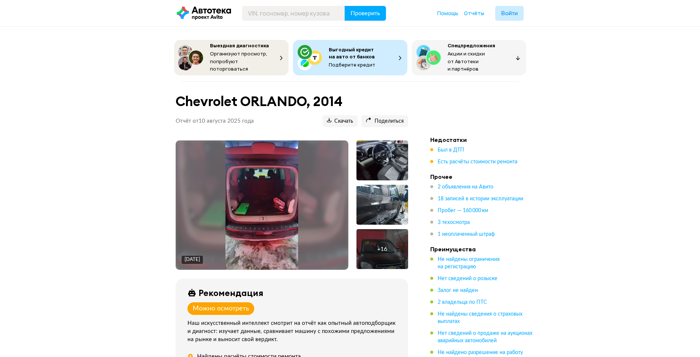
drag, startPoint x: 53, startPoint y: 189, endPoint x: 134, endPoint y: 190, distance: 80.5
click at [452, 149] on span "Был в ДТП" at bounding box center [451, 149] width 27 height 5
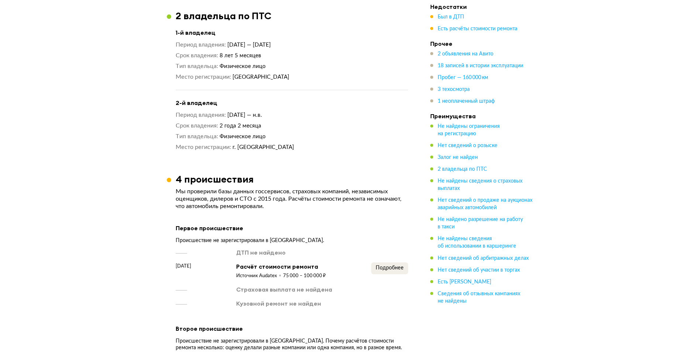
scroll to position [682, 0]
click at [391, 268] on button "Подробнее" at bounding box center [389, 268] width 37 height 12
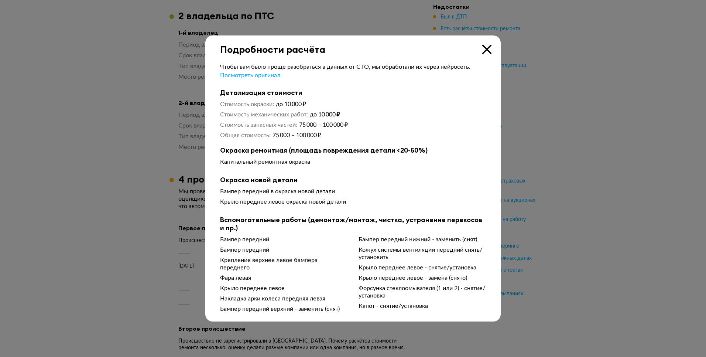
click at [487, 51] on icon at bounding box center [486, 49] width 9 height 9
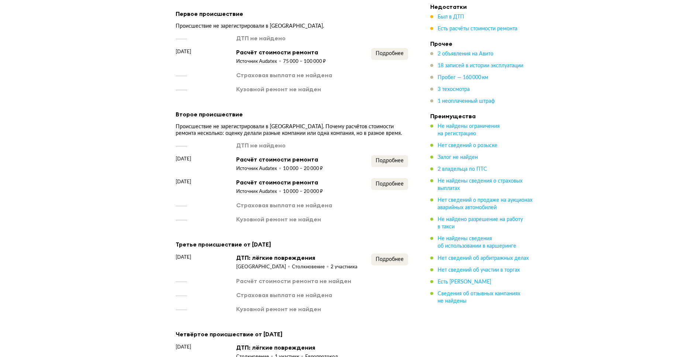
scroll to position [896, 0]
click at [385, 181] on span "Подробнее" at bounding box center [390, 183] width 28 height 5
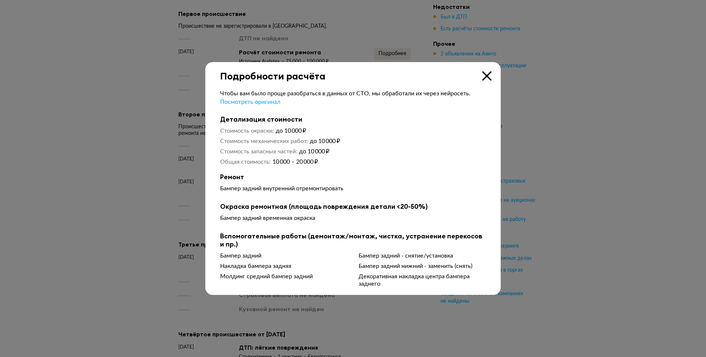
click at [488, 76] on icon at bounding box center [486, 75] width 9 height 9
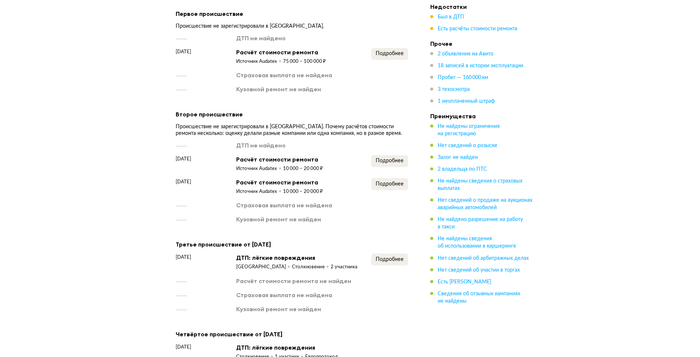
click at [394, 147] on div "ДТП не найдено 14 августа 2017 года Расчёт стоимости ремонта Источник Audatex 1…" at bounding box center [292, 182] width 233 height 82
click at [389, 158] on span "Подробнее" at bounding box center [390, 160] width 28 height 5
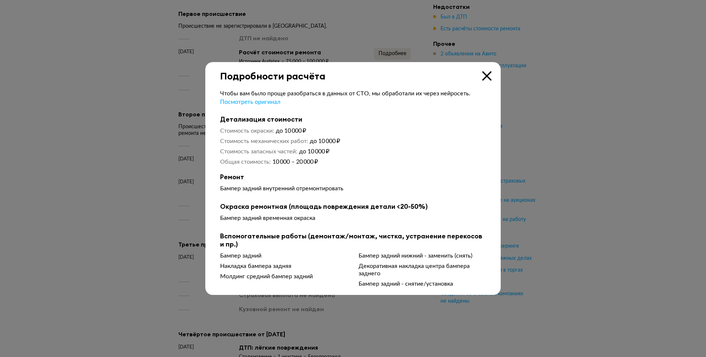
click at [484, 79] on icon at bounding box center [486, 75] width 9 height 9
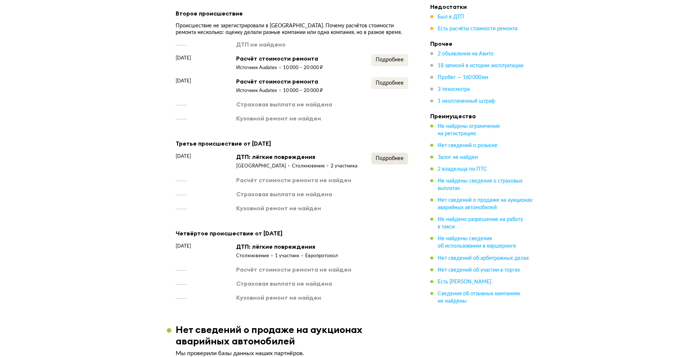
scroll to position [1003, 0]
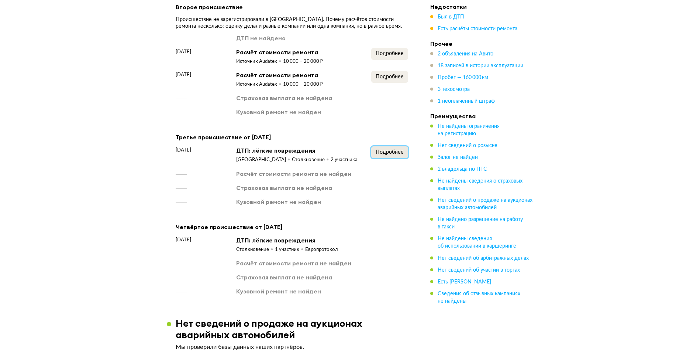
click at [399, 154] on button "Подробнее" at bounding box center [389, 152] width 37 height 12
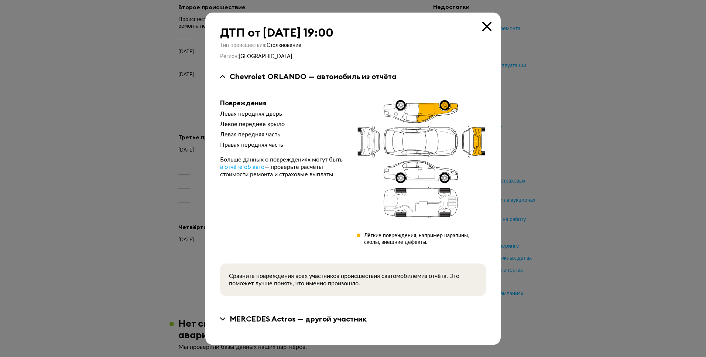
click at [486, 24] on icon at bounding box center [486, 26] width 9 height 9
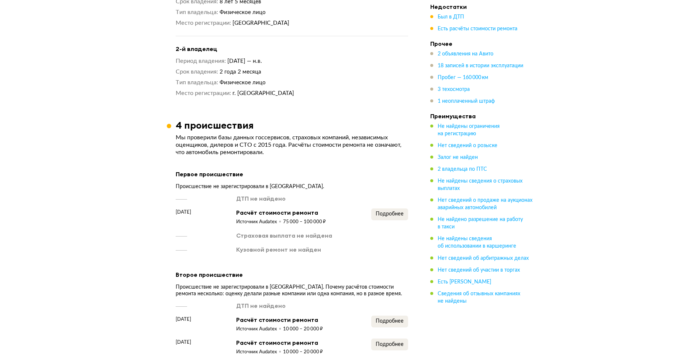
scroll to position [735, 0]
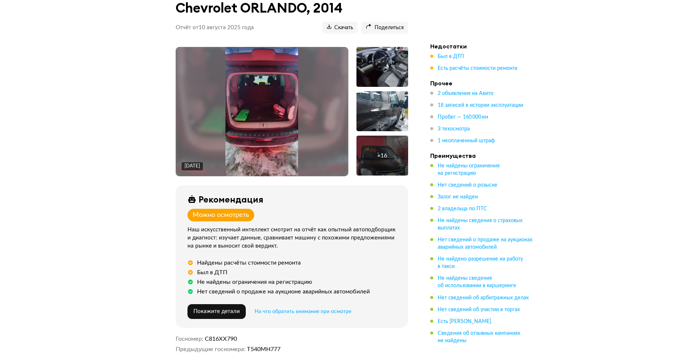
scroll to position [93, 0]
click at [290, 110] on img at bounding box center [262, 111] width 73 height 129
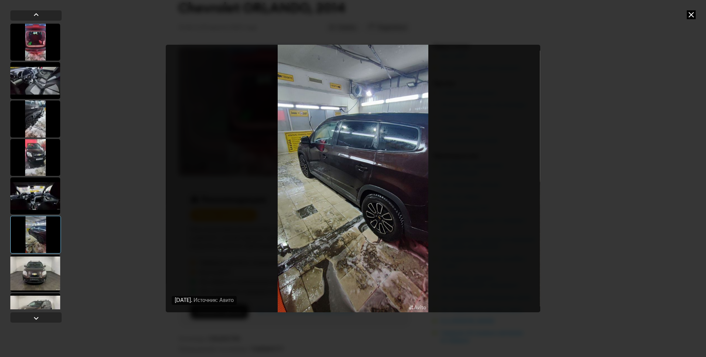
click at [690, 16] on icon at bounding box center [691, 14] width 9 height 9
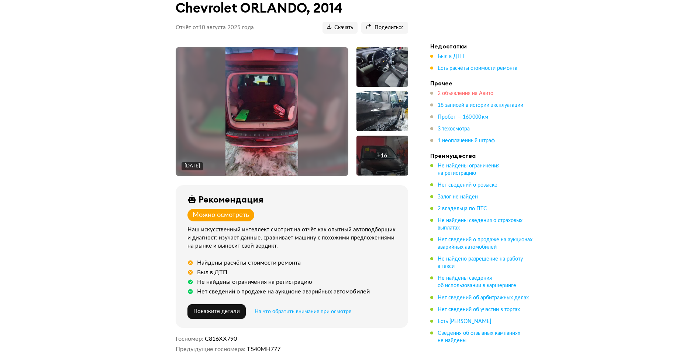
click at [463, 91] on span "2 объявления на Авито" at bounding box center [466, 93] width 56 height 5
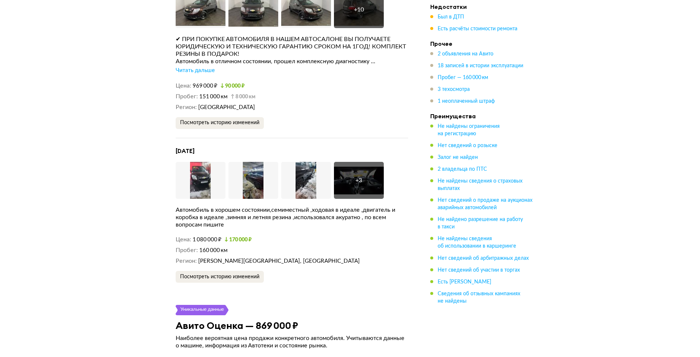
scroll to position [1740, 0]
drag, startPoint x: 168, startPoint y: 144, endPoint x: 226, endPoint y: 144, distance: 58.0
click at [226, 144] on article "Уникальные данные 2 объявления на Авито Мы проверили, продаётся ли этот автомоб…" at bounding box center [292, 107] width 250 height 352
drag, startPoint x: 226, startPoint y: 144, endPoint x: 118, endPoint y: 191, distance: 117.9
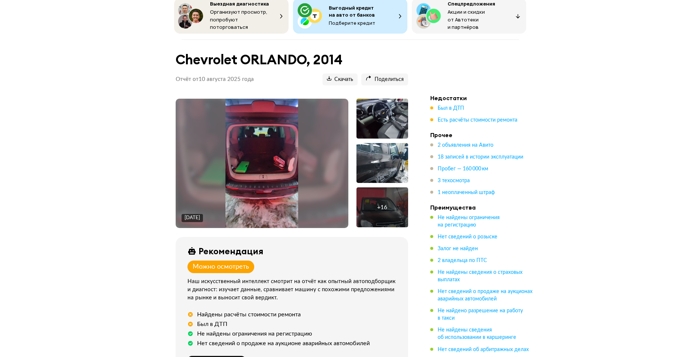
scroll to position [40, 0]
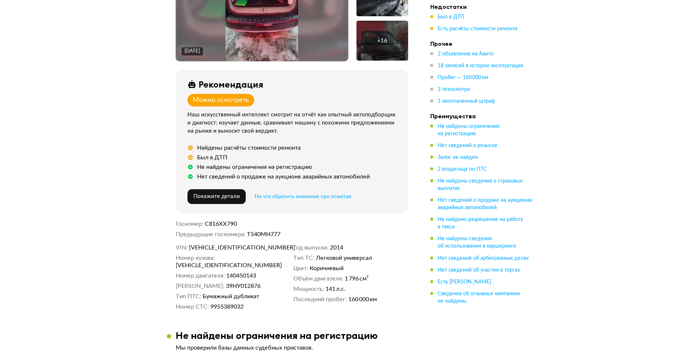
scroll to position [214, 0]
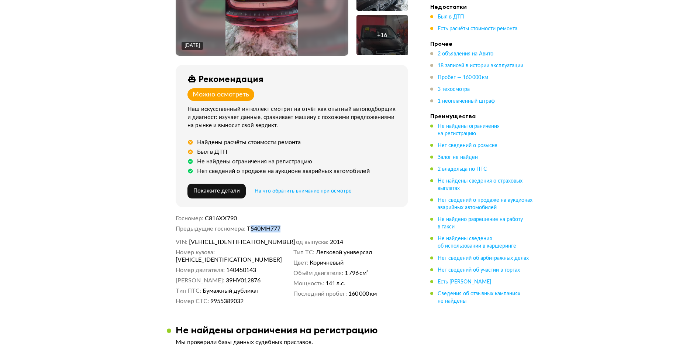
drag, startPoint x: 249, startPoint y: 227, endPoint x: 287, endPoint y: 226, distance: 37.7
click at [287, 226] on dd "Т540МН777" at bounding box center [327, 228] width 161 height 7
drag, startPoint x: 287, startPoint y: 226, endPoint x: 96, endPoint y: 236, distance: 191.1
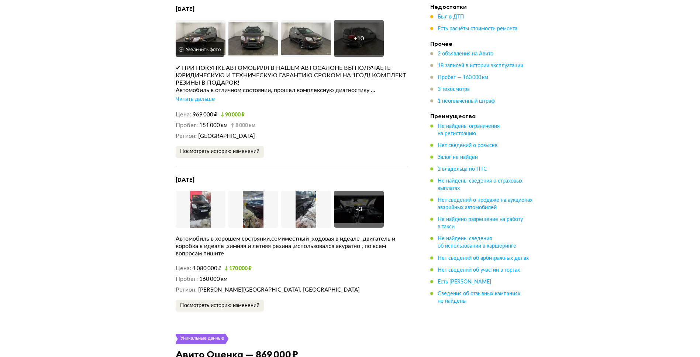
scroll to position [1712, 0]
click at [210, 31] on img at bounding box center [201, 38] width 50 height 37
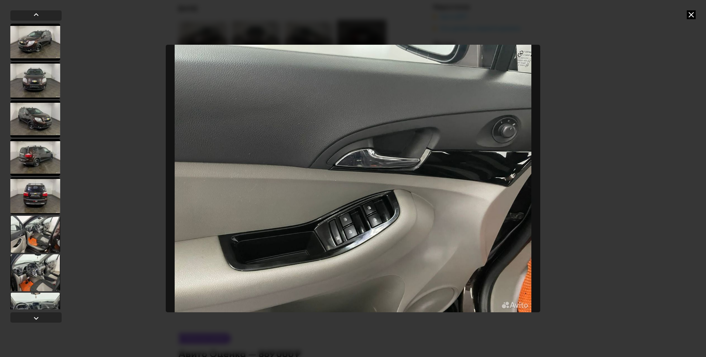
click at [691, 10] on icon at bounding box center [691, 14] width 9 height 9
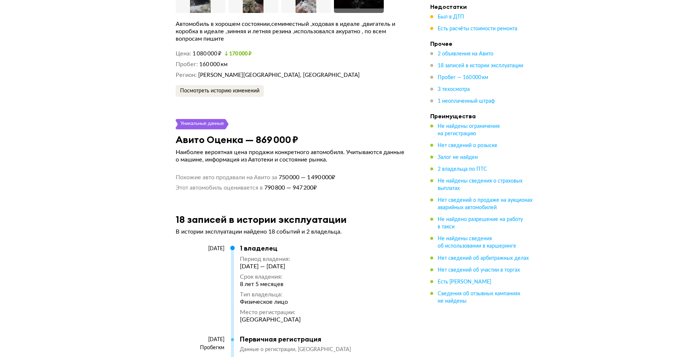
scroll to position [1926, 0]
click at [67, 208] on div "Выездная диагностика Организуют просмотр, попробуют поторговаться Выгодный кред…" at bounding box center [350, 301] width 700 height 4382
